Goal: Information Seeking & Learning: Check status

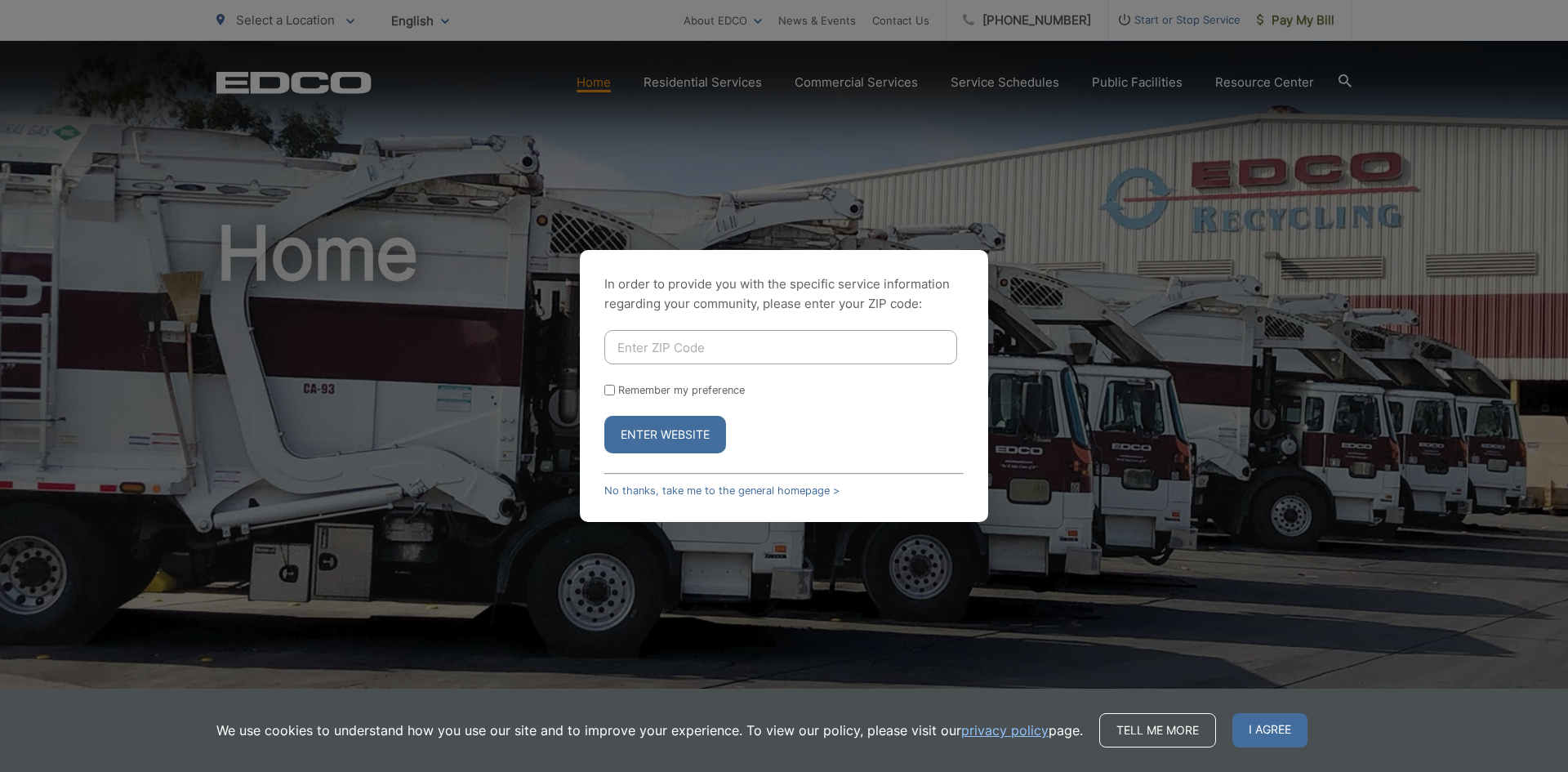
click at [794, 344] on input "Enter ZIP Code" at bounding box center [780, 347] width 352 height 34
type input "91950"
click at [714, 435] on button "Enter Website" at bounding box center [665, 434] width 122 height 37
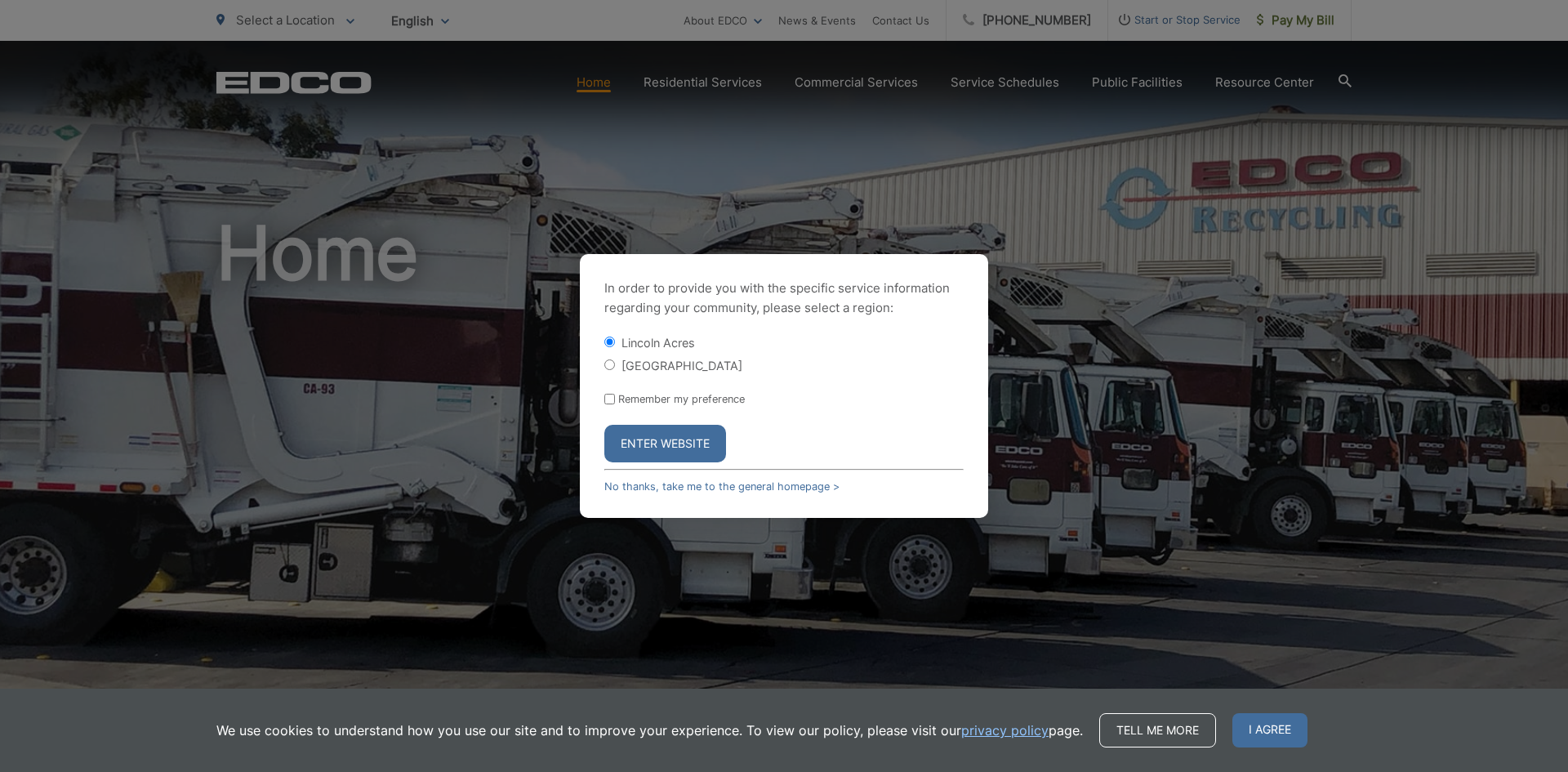
click at [609, 363] on input "[GEOGRAPHIC_DATA]" at bounding box center [609, 364] width 10 height 10
radio input "true"
click at [609, 397] on input "Remember my preference" at bounding box center [609, 398] width 10 height 10
checkbox input "true"
click at [668, 453] on button "Enter Website" at bounding box center [665, 443] width 122 height 37
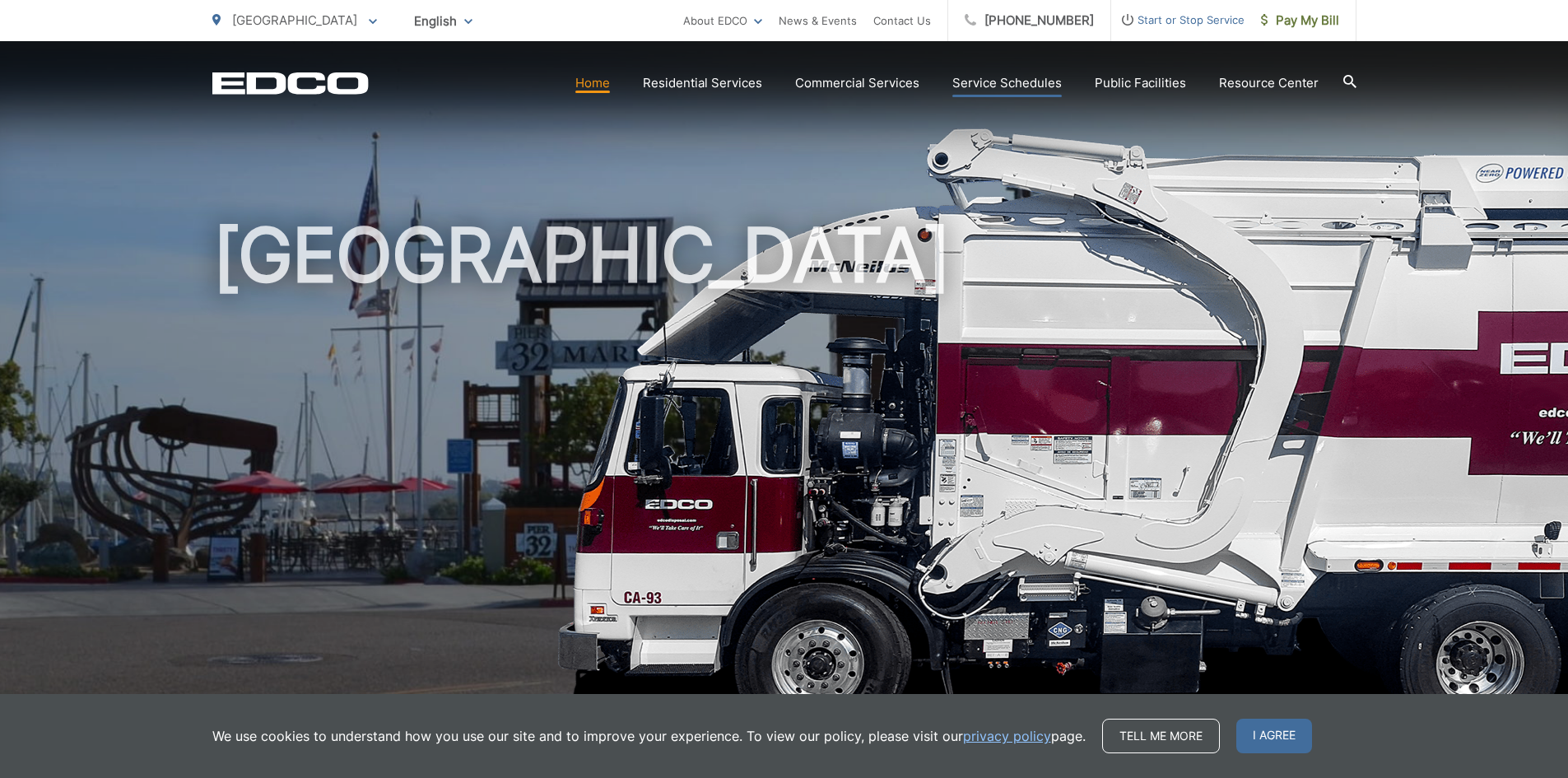
click at [1003, 79] on link "Service Schedules" at bounding box center [1007, 83] width 109 height 20
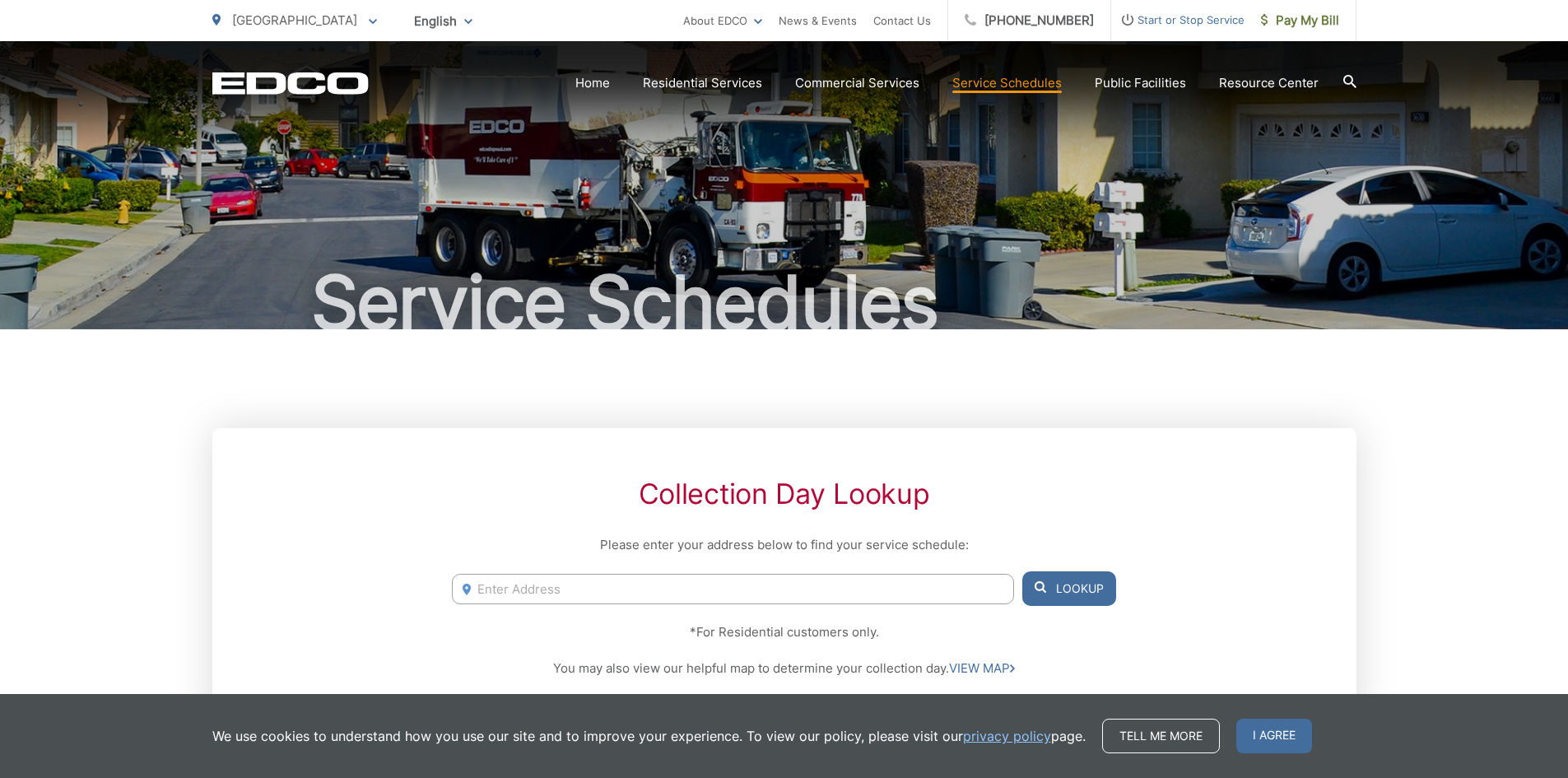
click at [717, 591] on input "Enter Address" at bounding box center [733, 589] width 562 height 31
click at [625, 625] on li "[STREET_ADDRESS]" at bounding box center [733, 623] width 562 height 25
type input "[STREET_ADDRESS]"
click at [1084, 573] on button "Lookup" at bounding box center [1070, 589] width 94 height 35
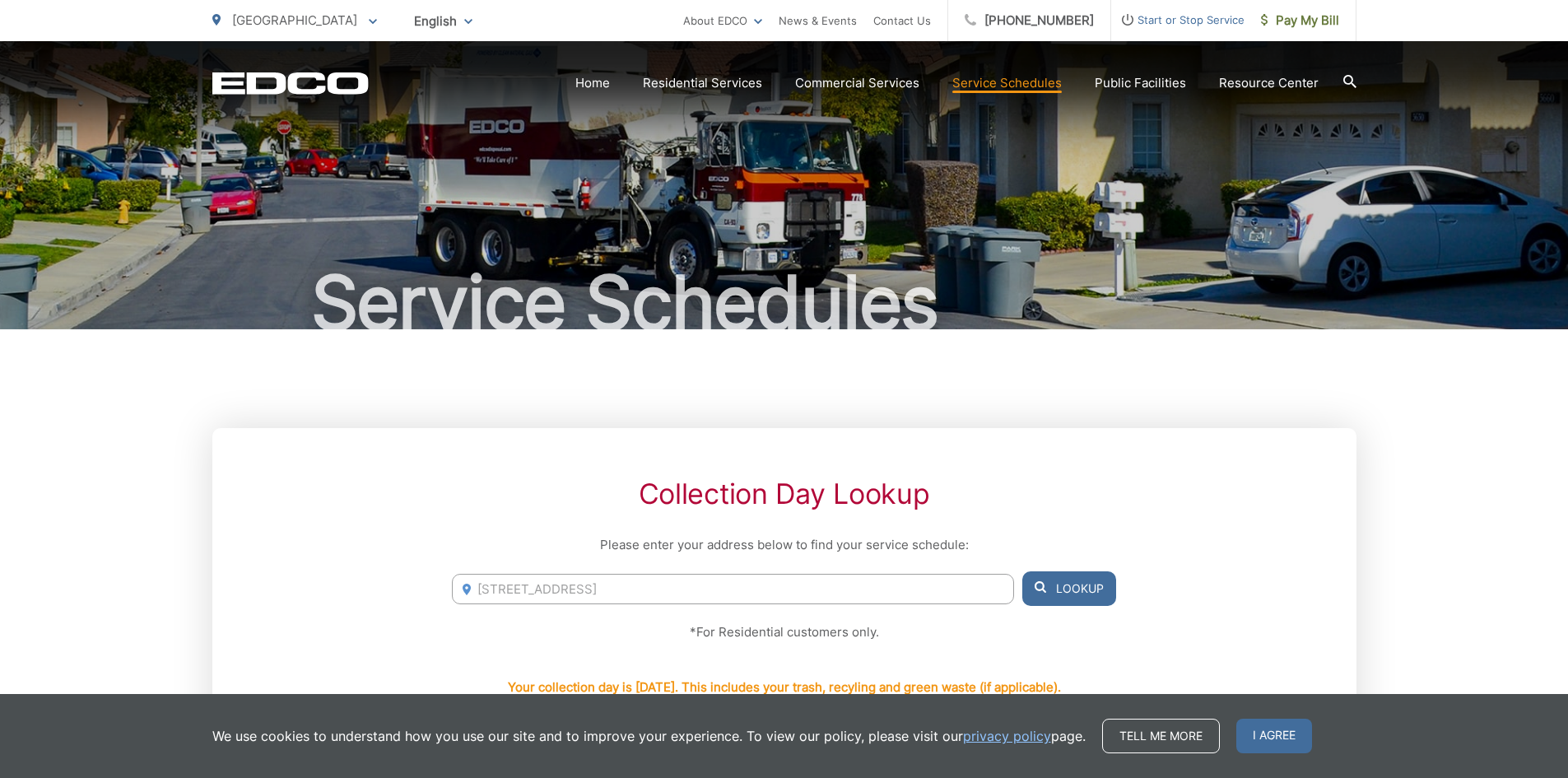
click at [1082, 593] on button "Lookup" at bounding box center [1070, 589] width 94 height 35
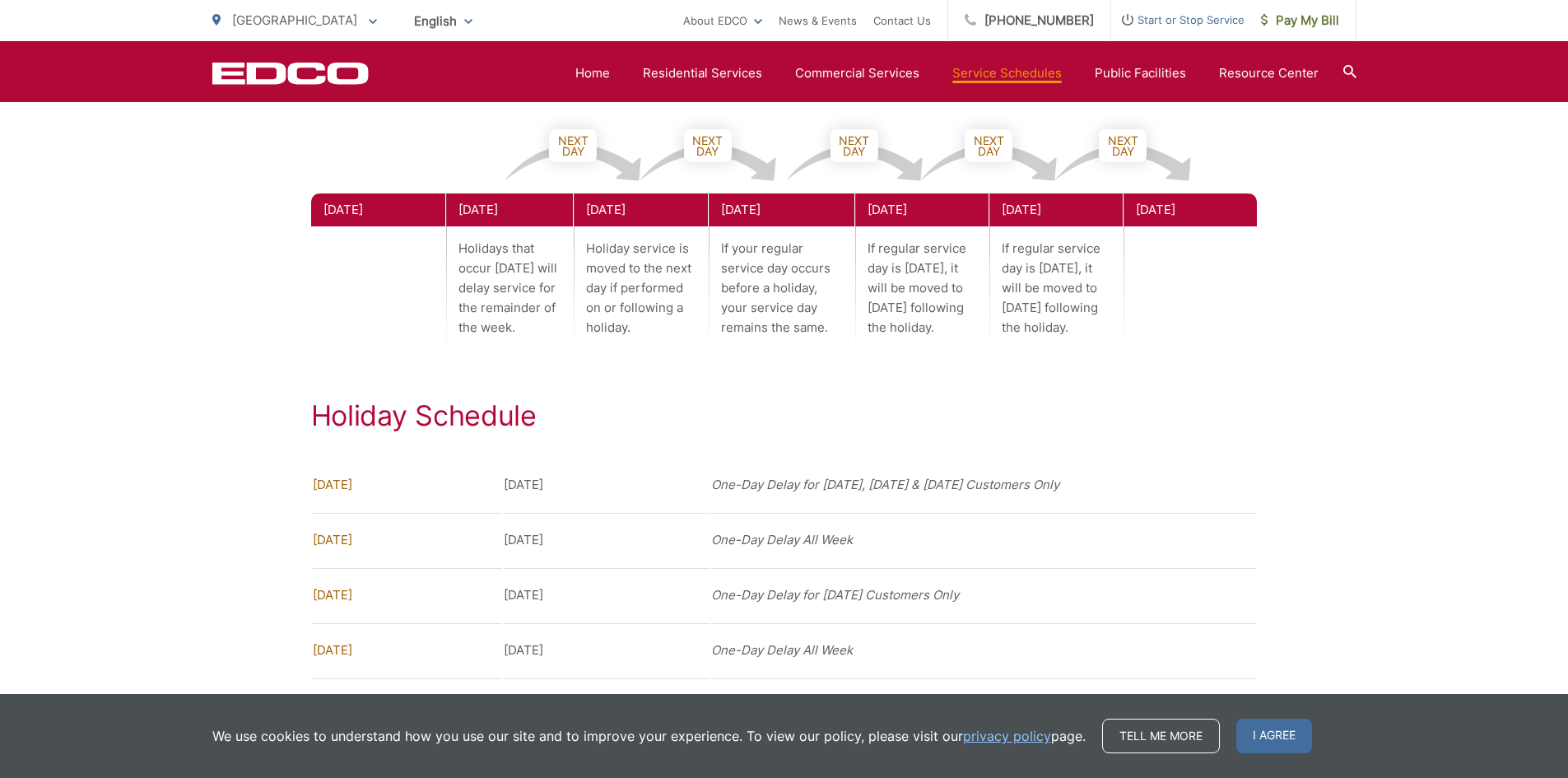
scroll to position [823, 0]
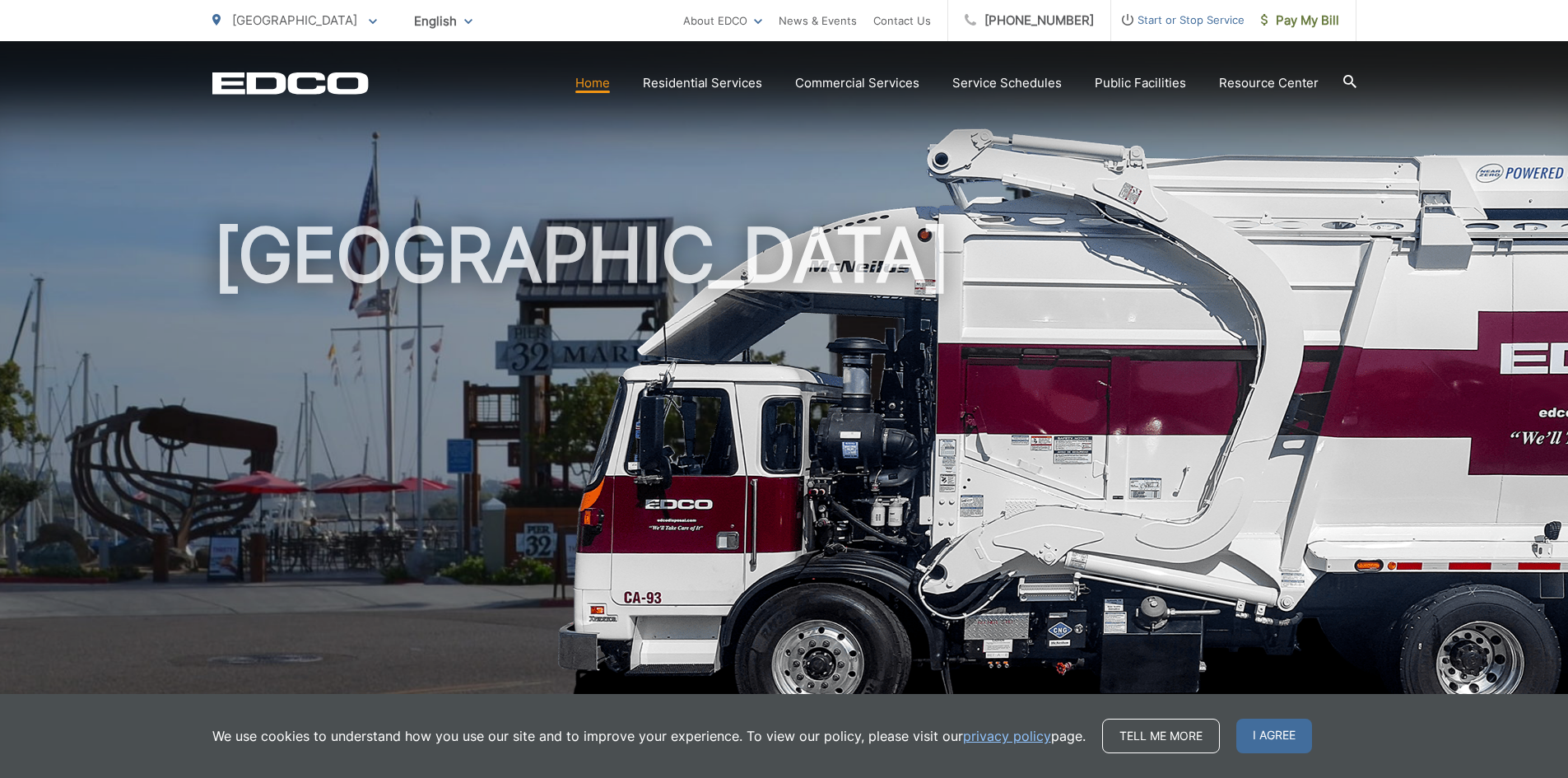
click at [604, 82] on link "Home" at bounding box center [592, 83] width 35 height 20
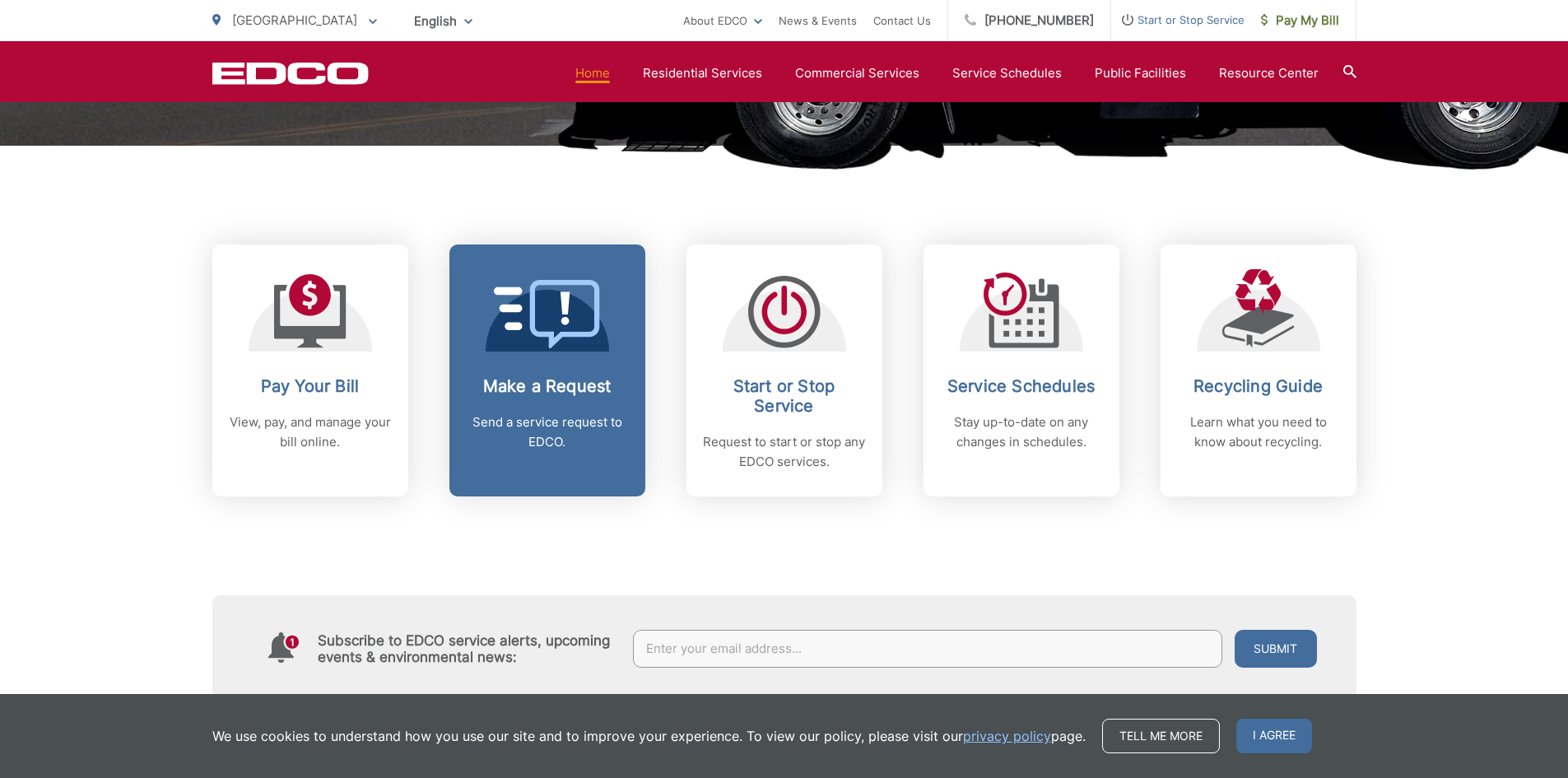
scroll to position [576, 0]
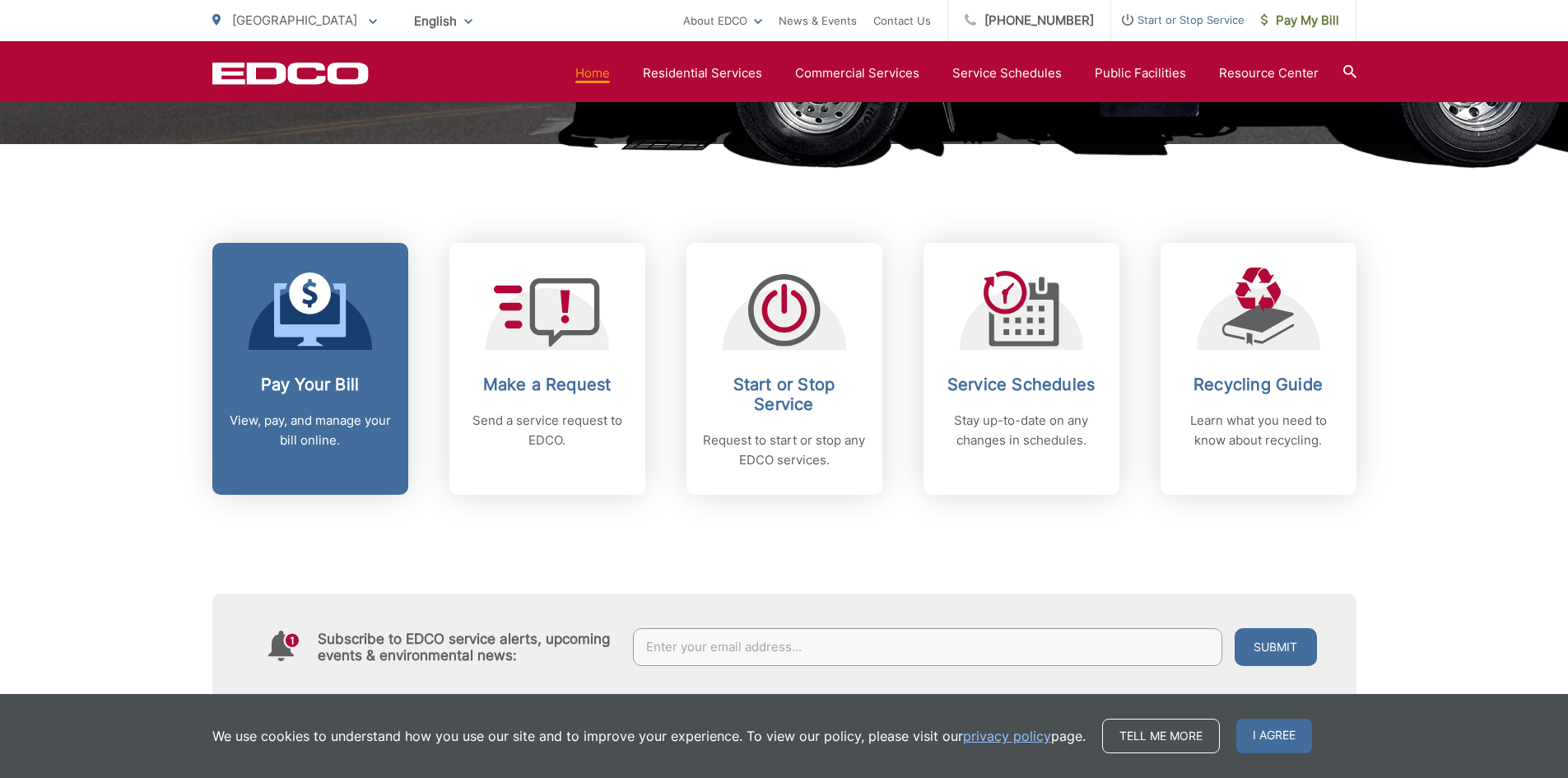
click at [320, 368] on link "Pay Your Bill View, pay, and manage your bill online." at bounding box center [310, 369] width 196 height 252
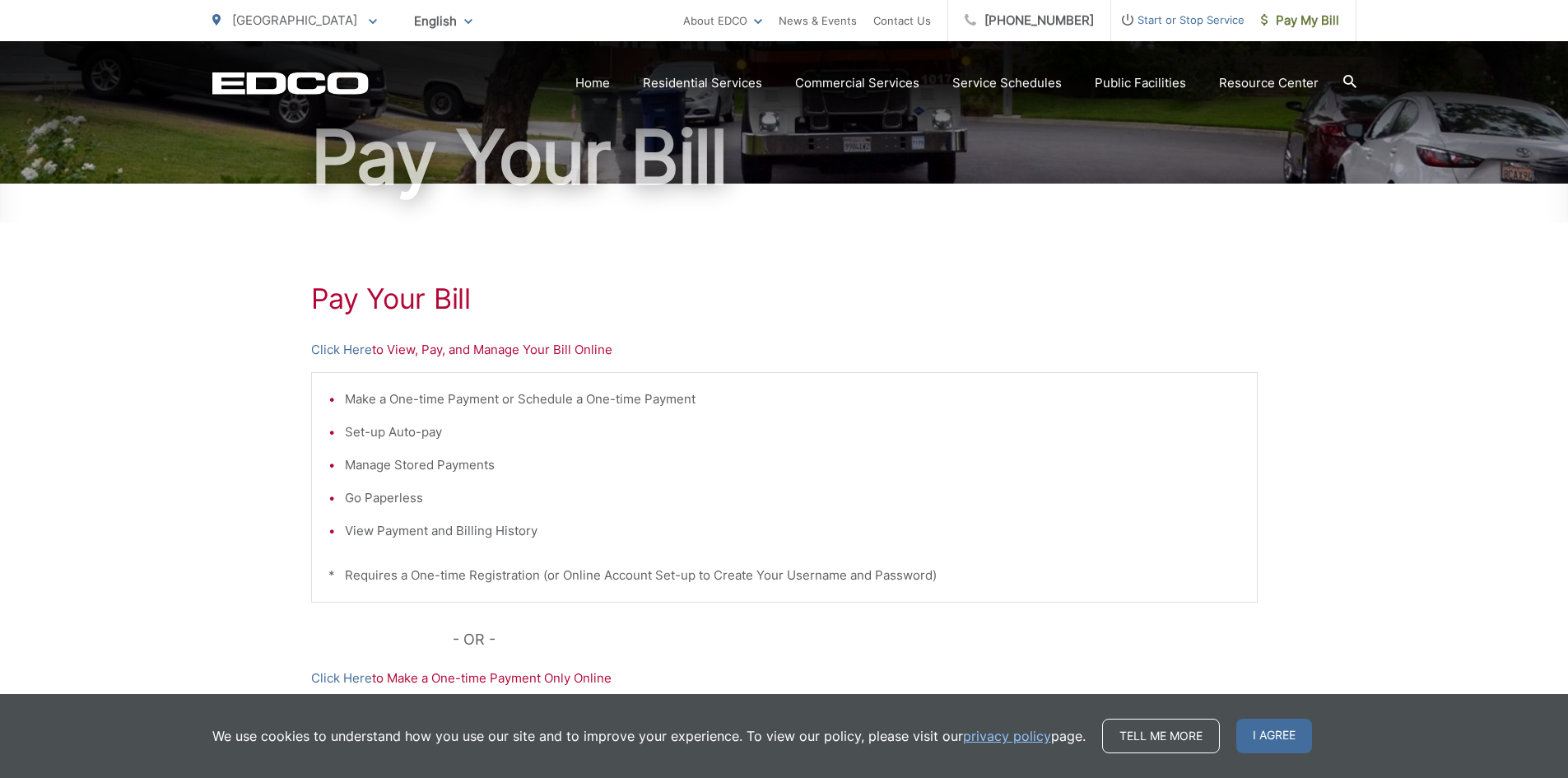
scroll to position [228, 0]
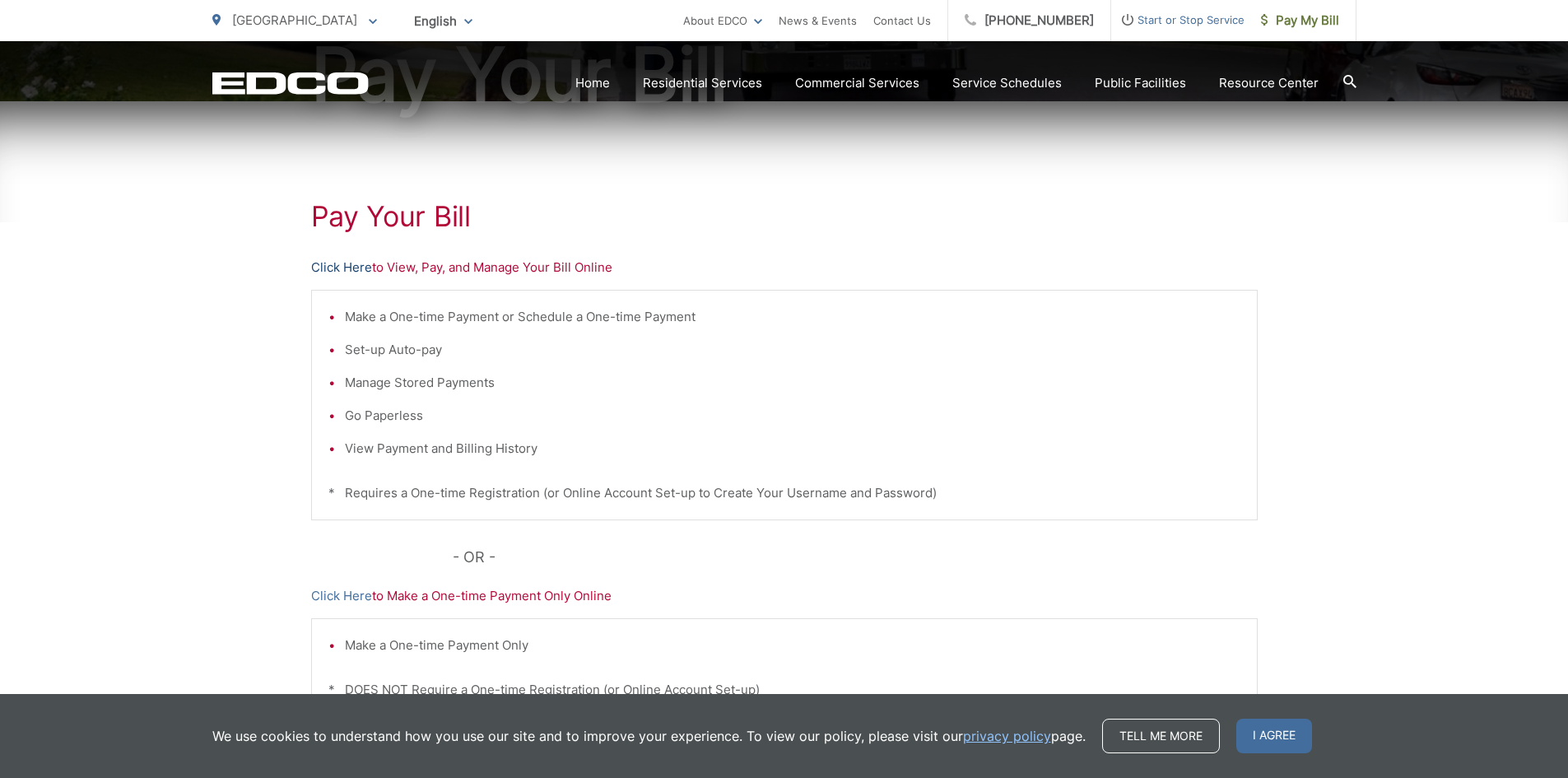
click at [348, 268] on link "Click Here" at bounding box center [341, 267] width 60 height 20
